Goal: Information Seeking & Learning: Check status

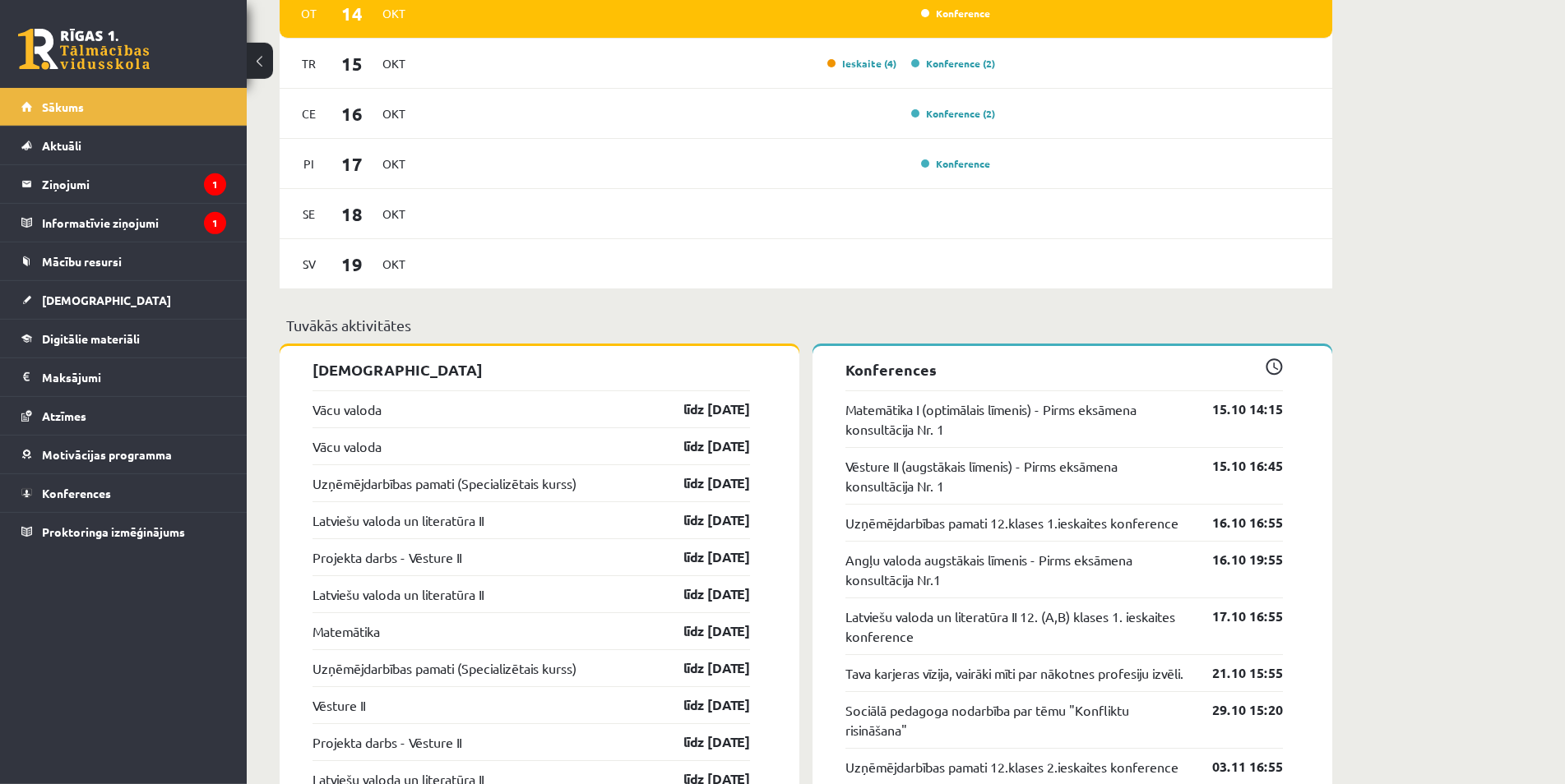
scroll to position [1173, 0]
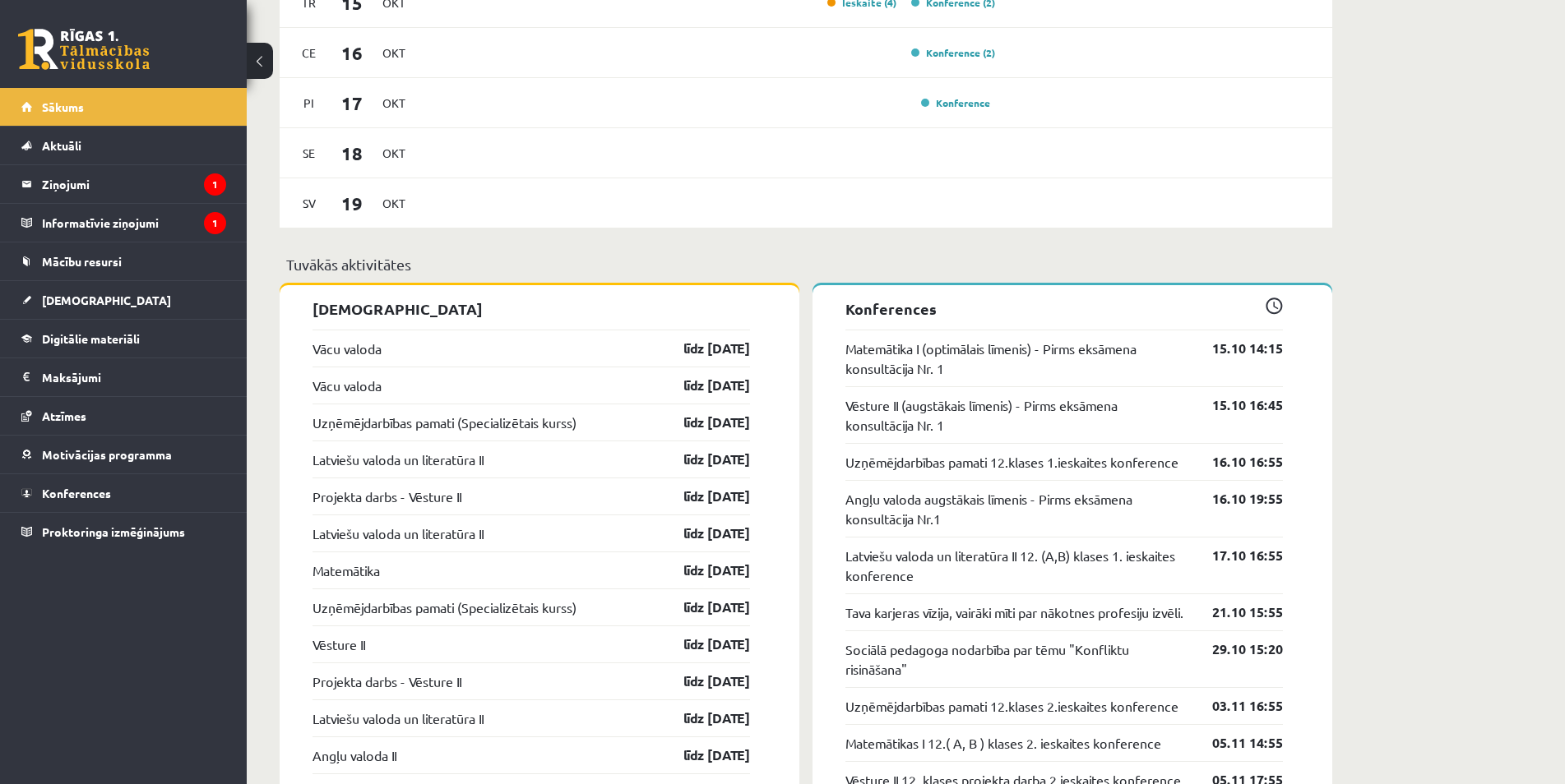
click at [639, 428] on div "Uzņēmējdarbības pamati (Specializētais kurss) līdz 31.10.25" at bounding box center [531, 422] width 437 height 37
drag, startPoint x: 592, startPoint y: 460, endPoint x: 335, endPoint y: 473, distance: 257.3
click at [335, 473] on div "Latviešu valoda un literatūra II līdz 31.10.25" at bounding box center [531, 459] width 437 height 37
click at [560, 498] on div "Projekta darbs - Vēsture II līdz 31.10.25" at bounding box center [531, 496] width 437 height 37
drag, startPoint x: 524, startPoint y: 495, endPoint x: 369, endPoint y: 490, distance: 155.1
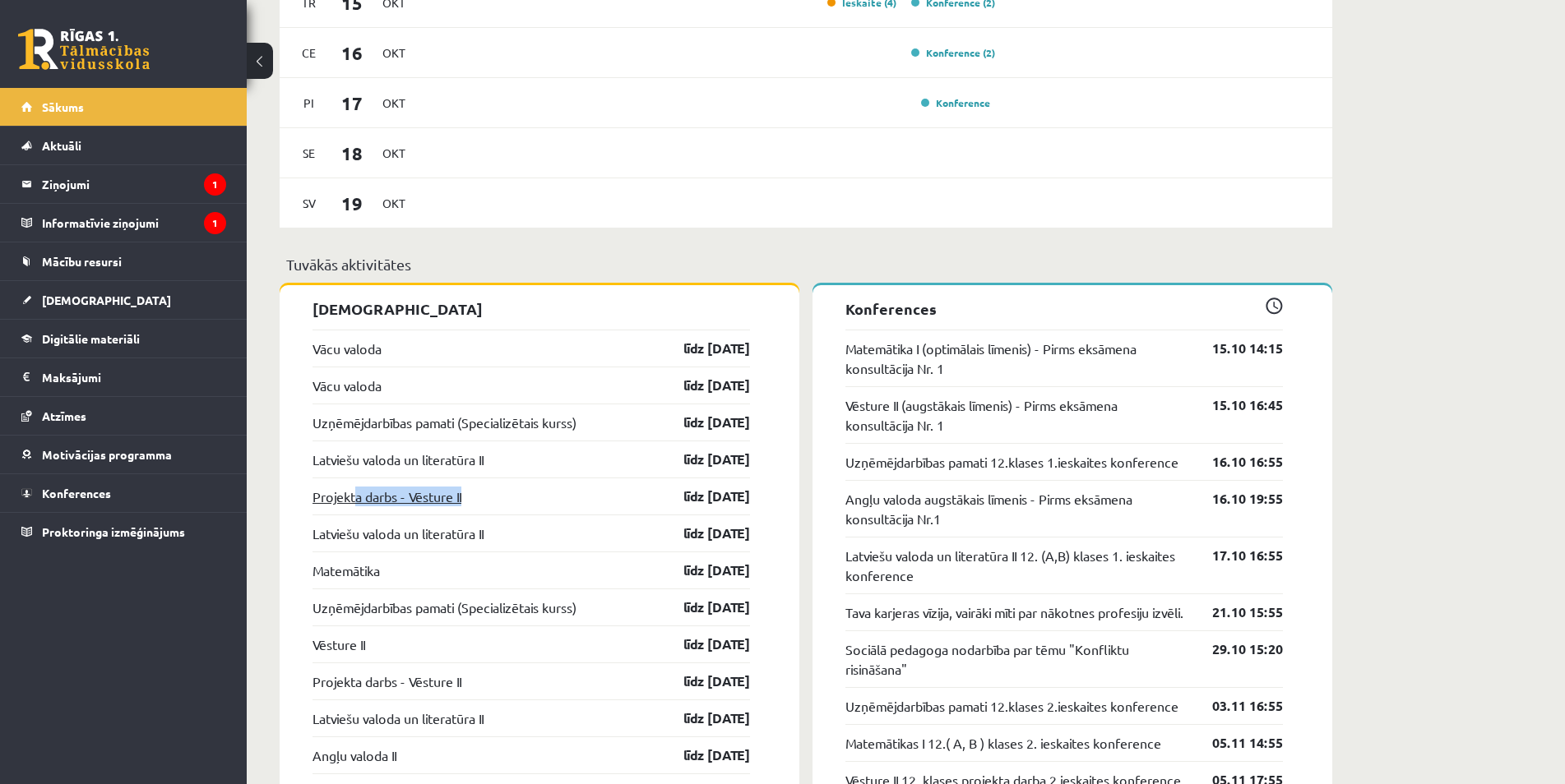
click at [355, 492] on div "Projekta darbs - Vēsture II līdz 31.10.25" at bounding box center [531, 496] width 437 height 37
click at [545, 494] on div "Projekta darbs - Vēsture II līdz 31.10.25" at bounding box center [531, 496] width 437 height 37
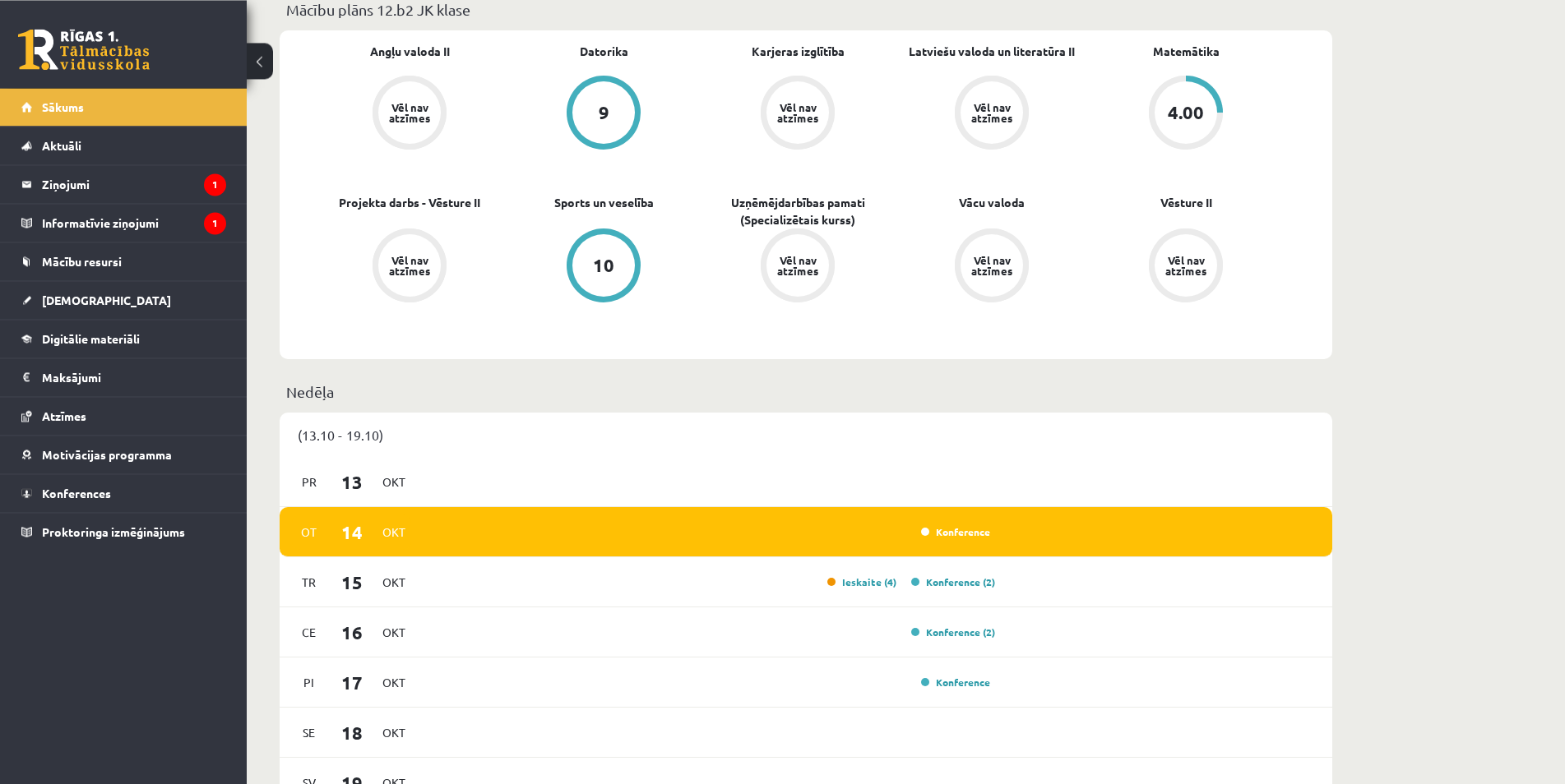
scroll to position [168, 0]
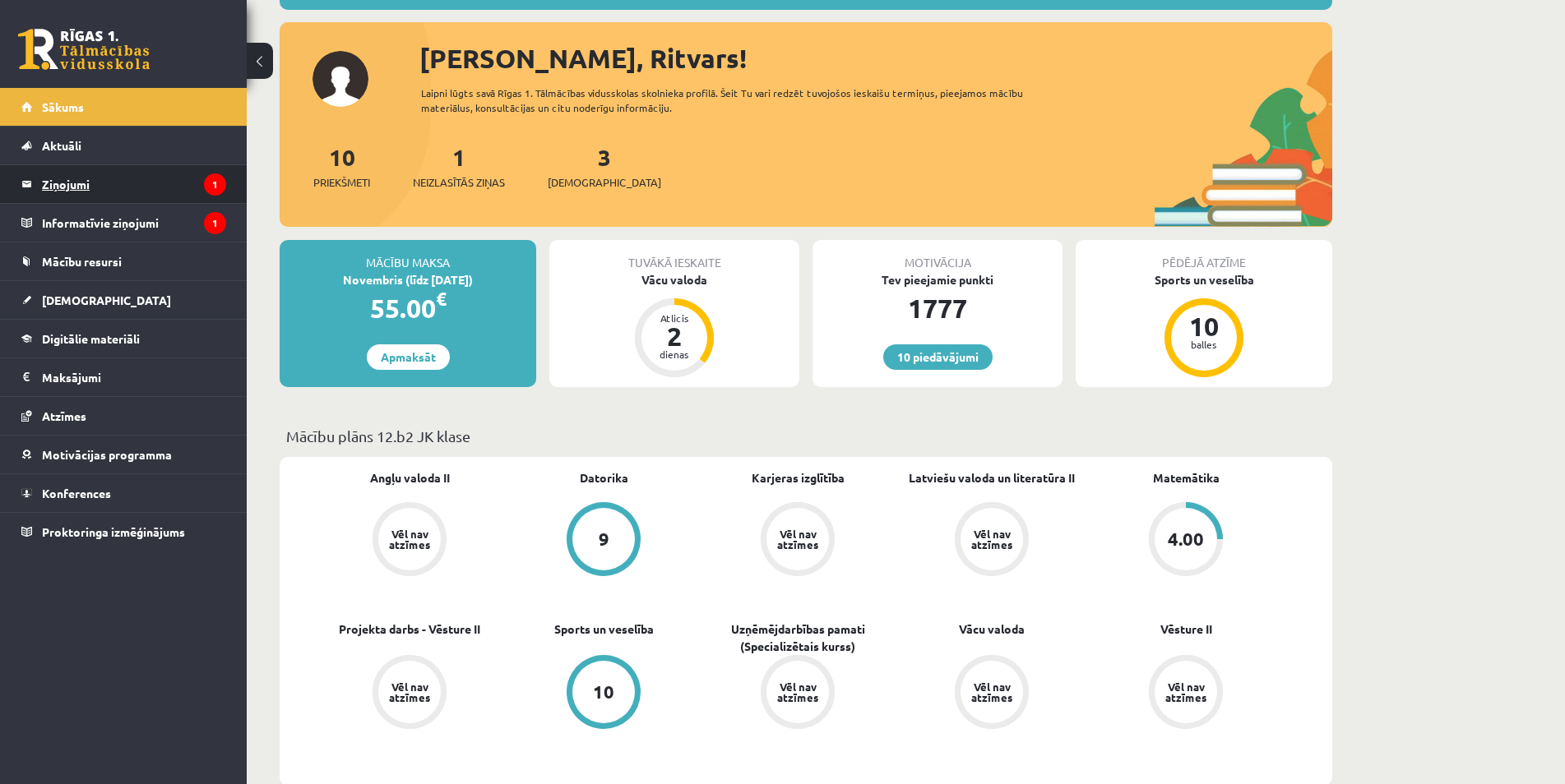
click at [164, 198] on legend "Ziņojumi 1" at bounding box center [134, 184] width 184 height 37
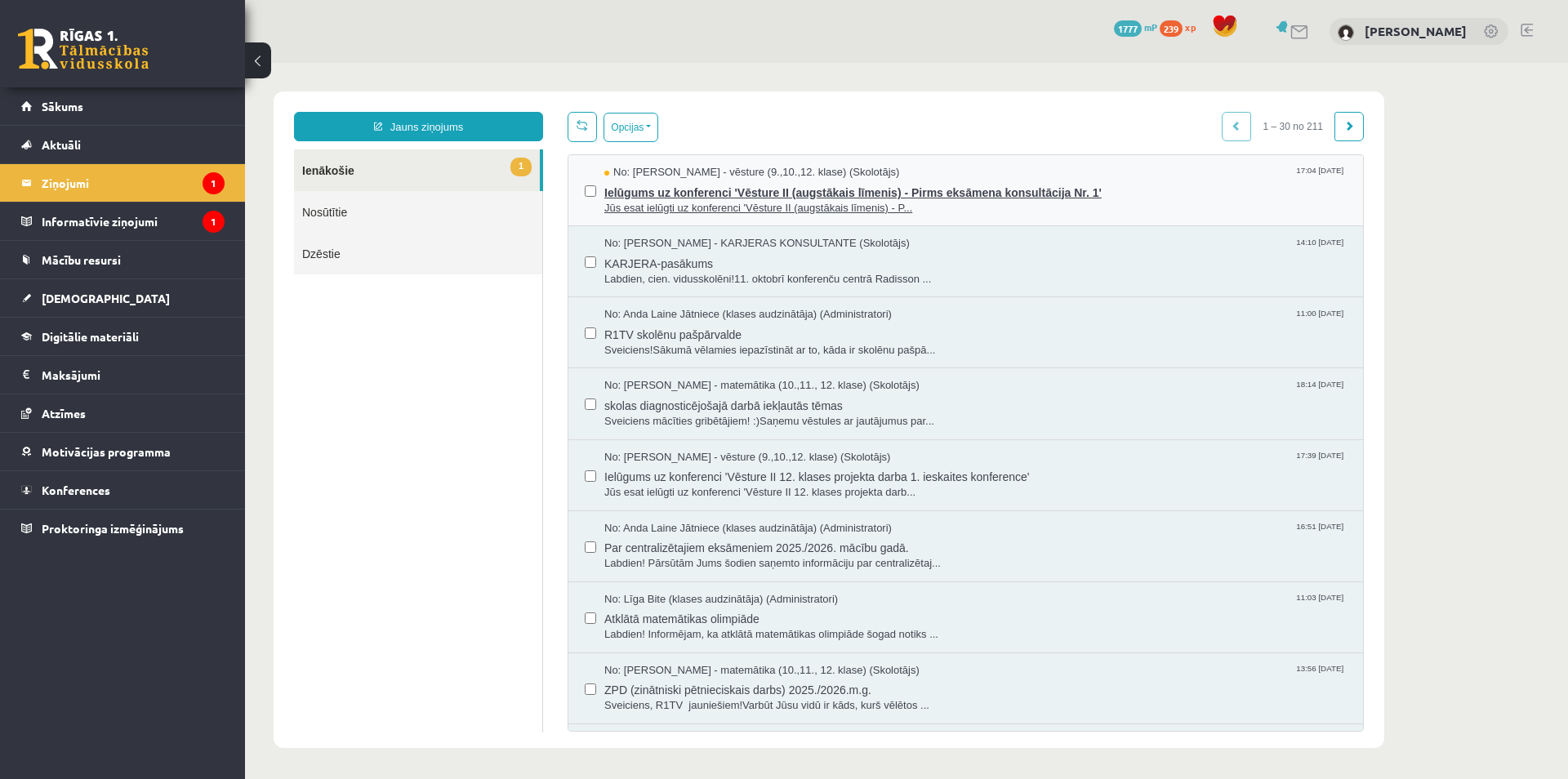
click at [677, 172] on span "No: Kristīna Kižlo - vēsture (9.,10.,12. klase) (Skolotājs)" at bounding box center [752, 173] width 295 height 16
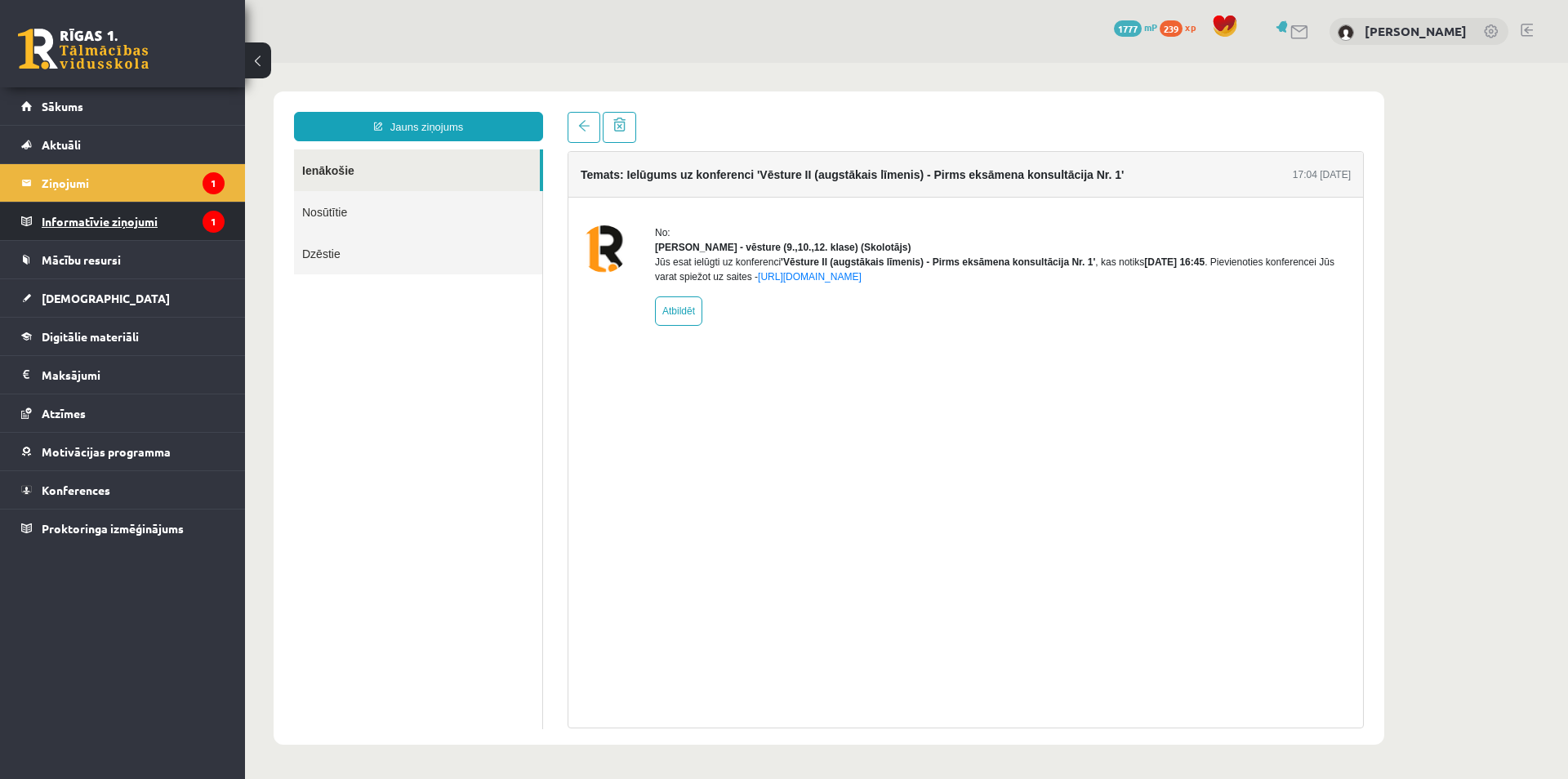
click at [177, 205] on legend "Informatīvie ziņojumi 1" at bounding box center [133, 221] width 183 height 37
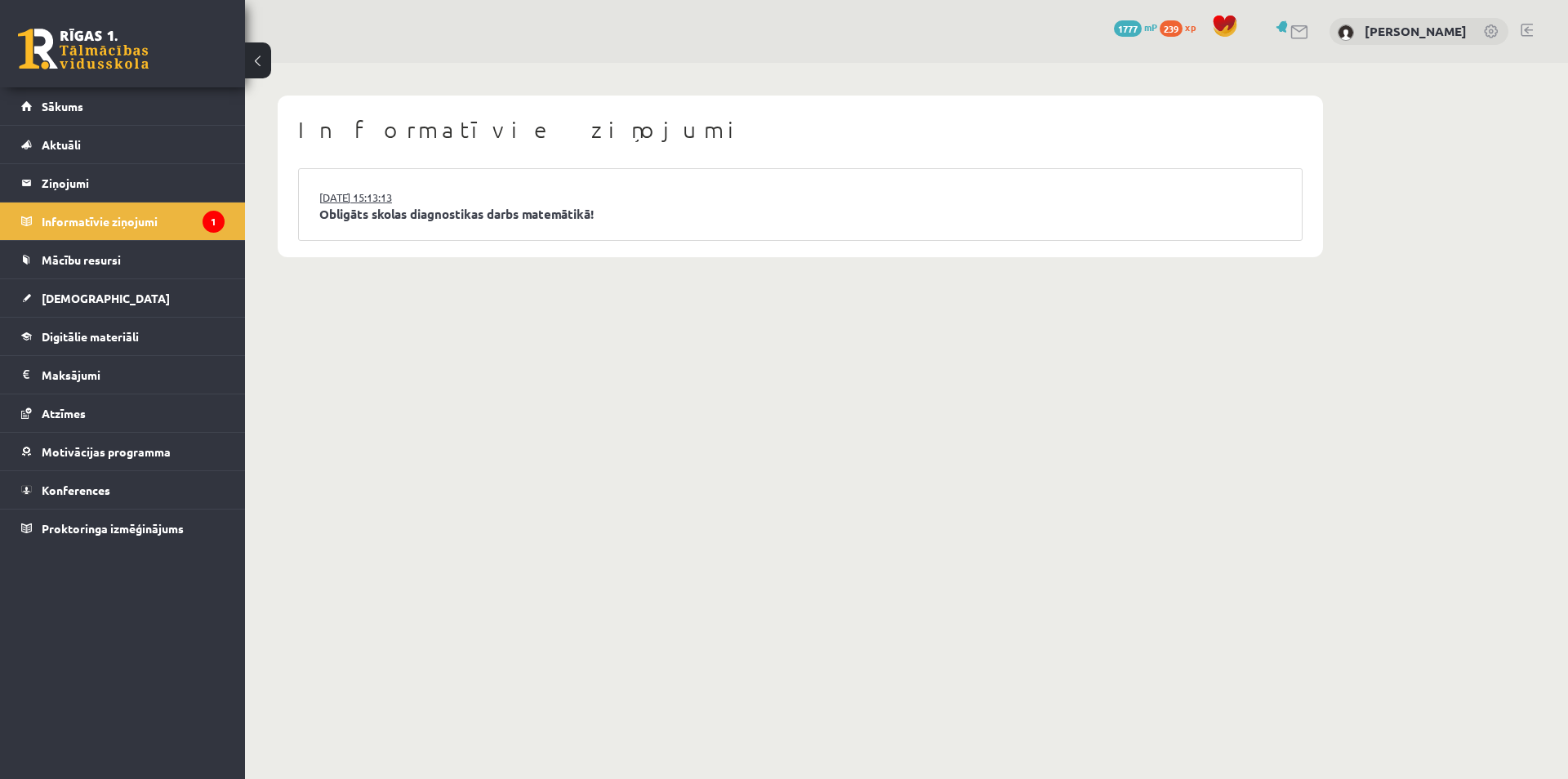
click at [352, 205] on link "14.10.2025 15:13:13" at bounding box center [380, 197] width 122 height 17
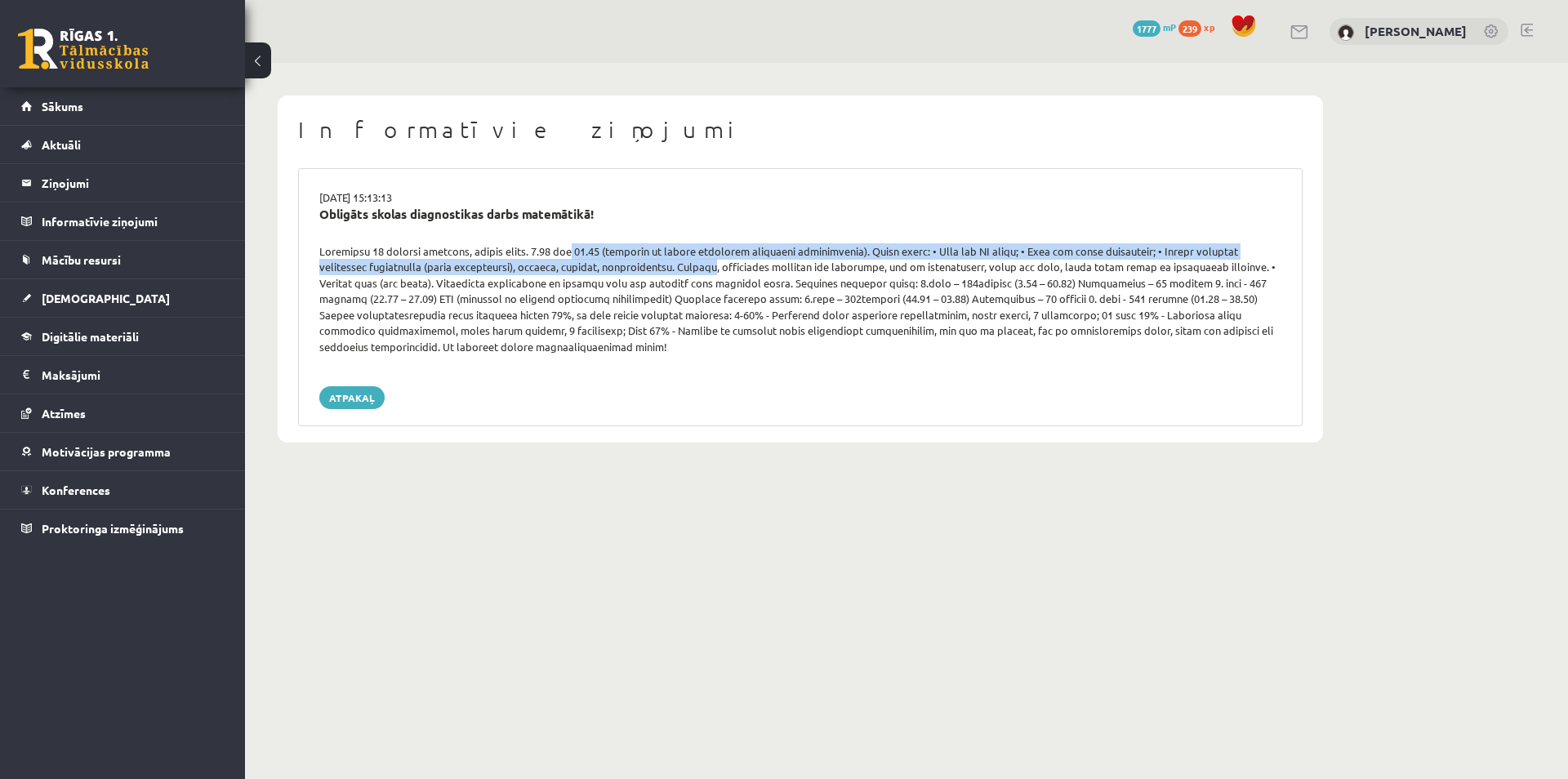
drag, startPoint x: 566, startPoint y: 252, endPoint x: 750, endPoint y: 275, distance: 185.4
click at [658, 266] on div at bounding box center [800, 299] width 986 height 112
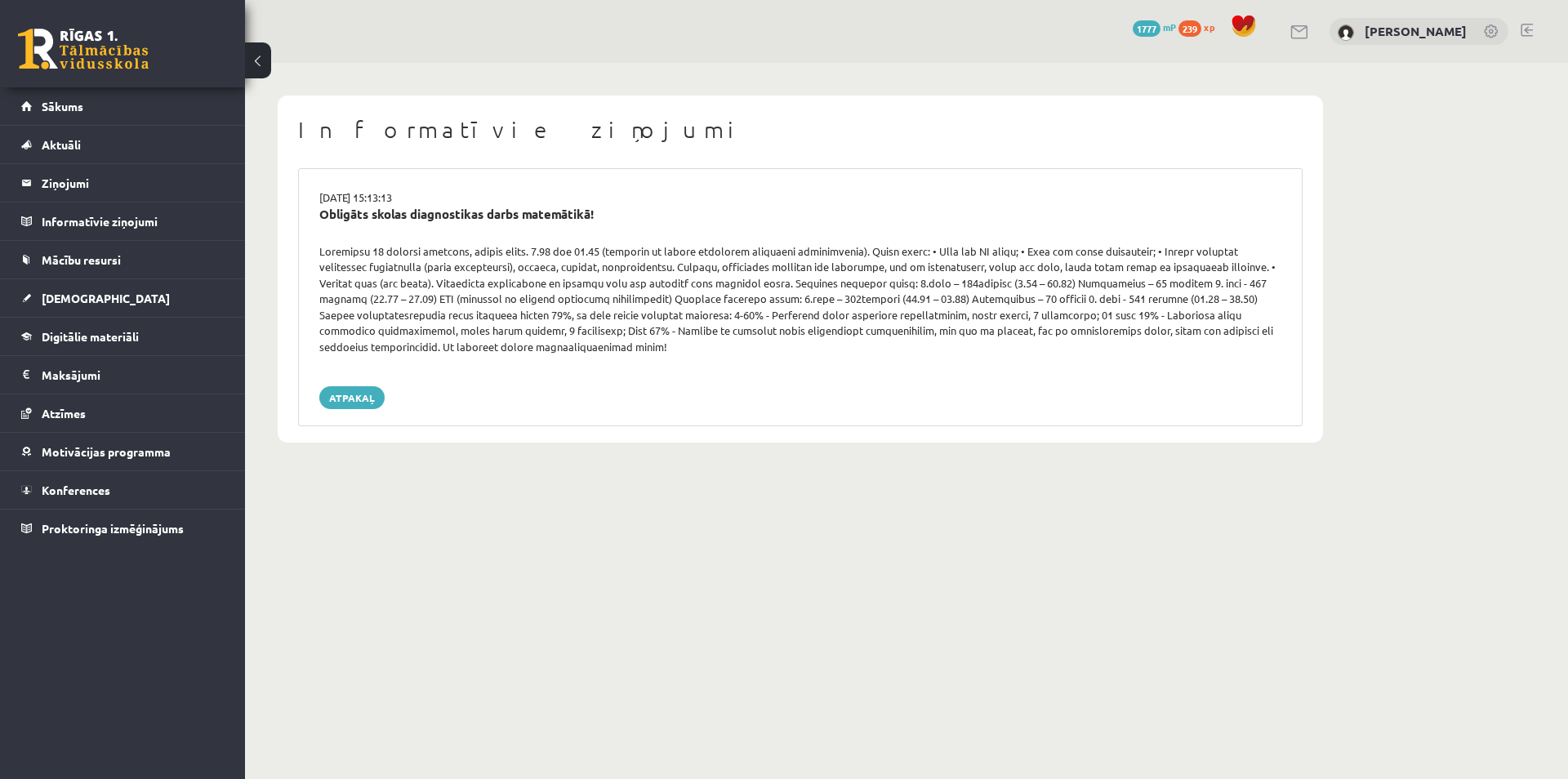
click at [770, 277] on div at bounding box center [800, 299] width 986 height 112
drag, startPoint x: 528, startPoint y: 252, endPoint x: 575, endPoint y: 254, distance: 47.0
click at [566, 252] on div at bounding box center [800, 299] width 986 height 112
click at [599, 287] on div at bounding box center [800, 299] width 986 height 112
click at [87, 109] on link "Sākums" at bounding box center [123, 105] width 203 height 37
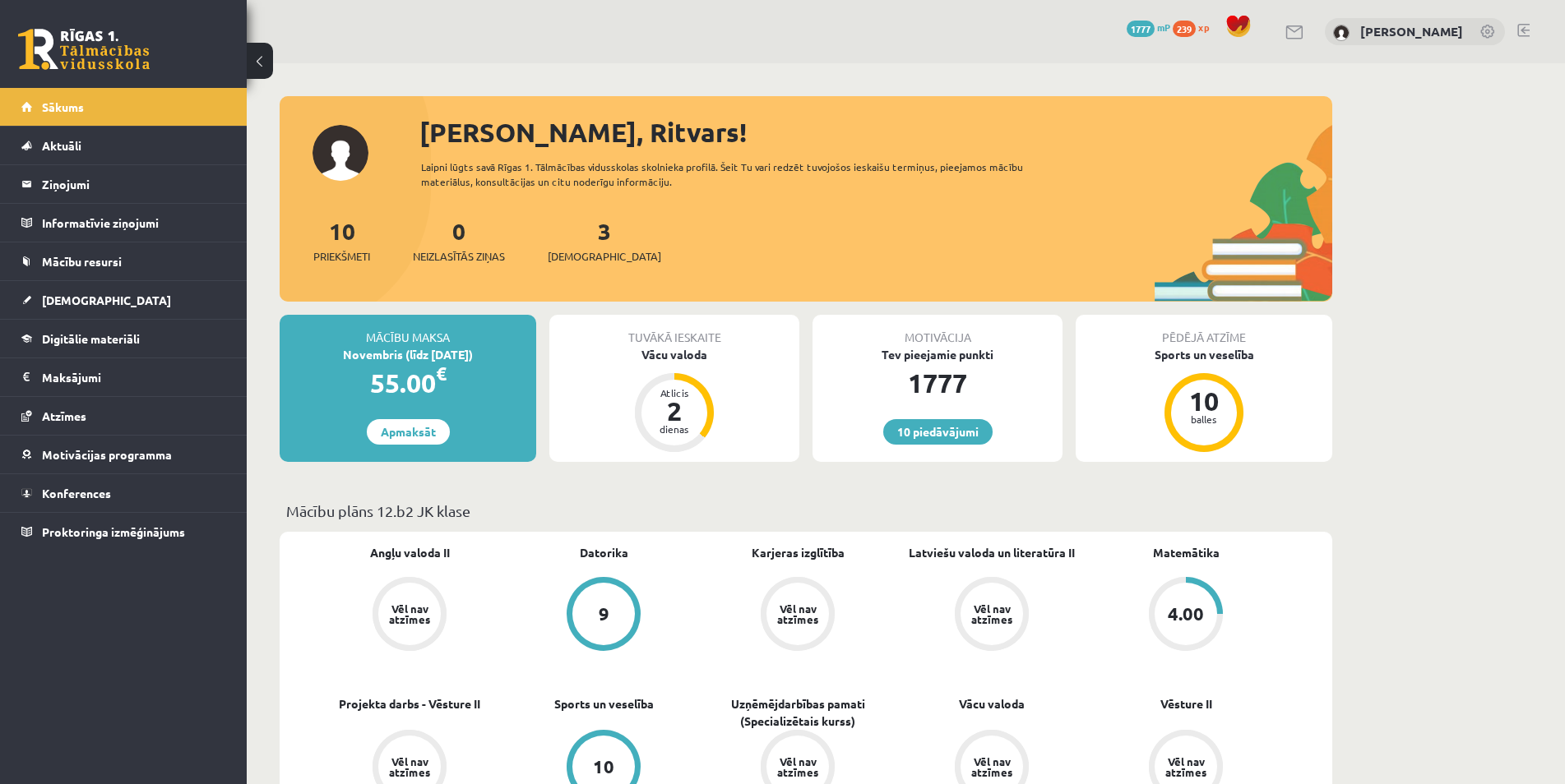
click at [110, 296] on link "[DEMOGRAPHIC_DATA]" at bounding box center [124, 300] width 204 height 37
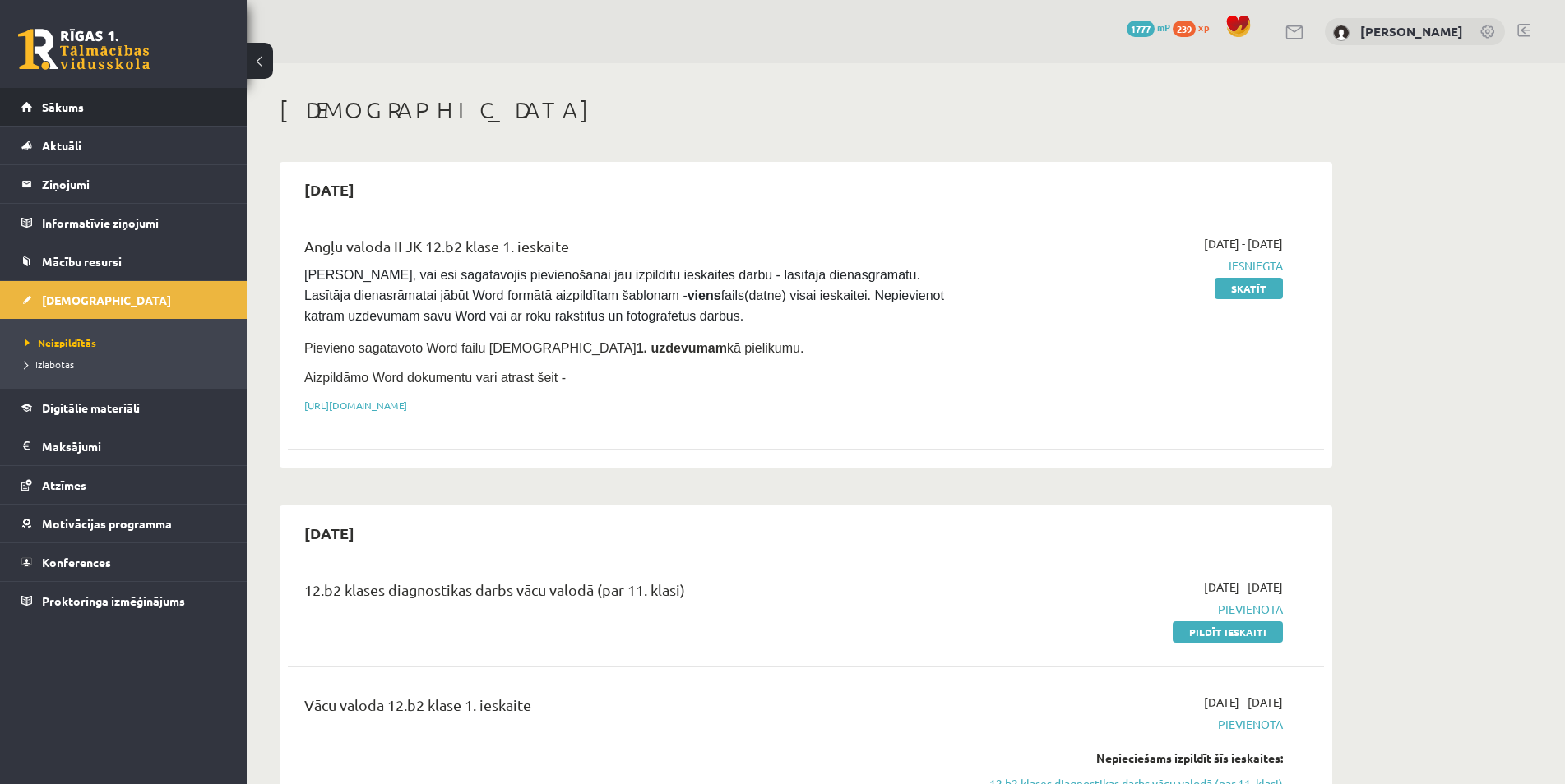
click at [123, 118] on link "Sākums" at bounding box center [124, 106] width 204 height 37
